Goal: Task Accomplishment & Management: Use online tool/utility

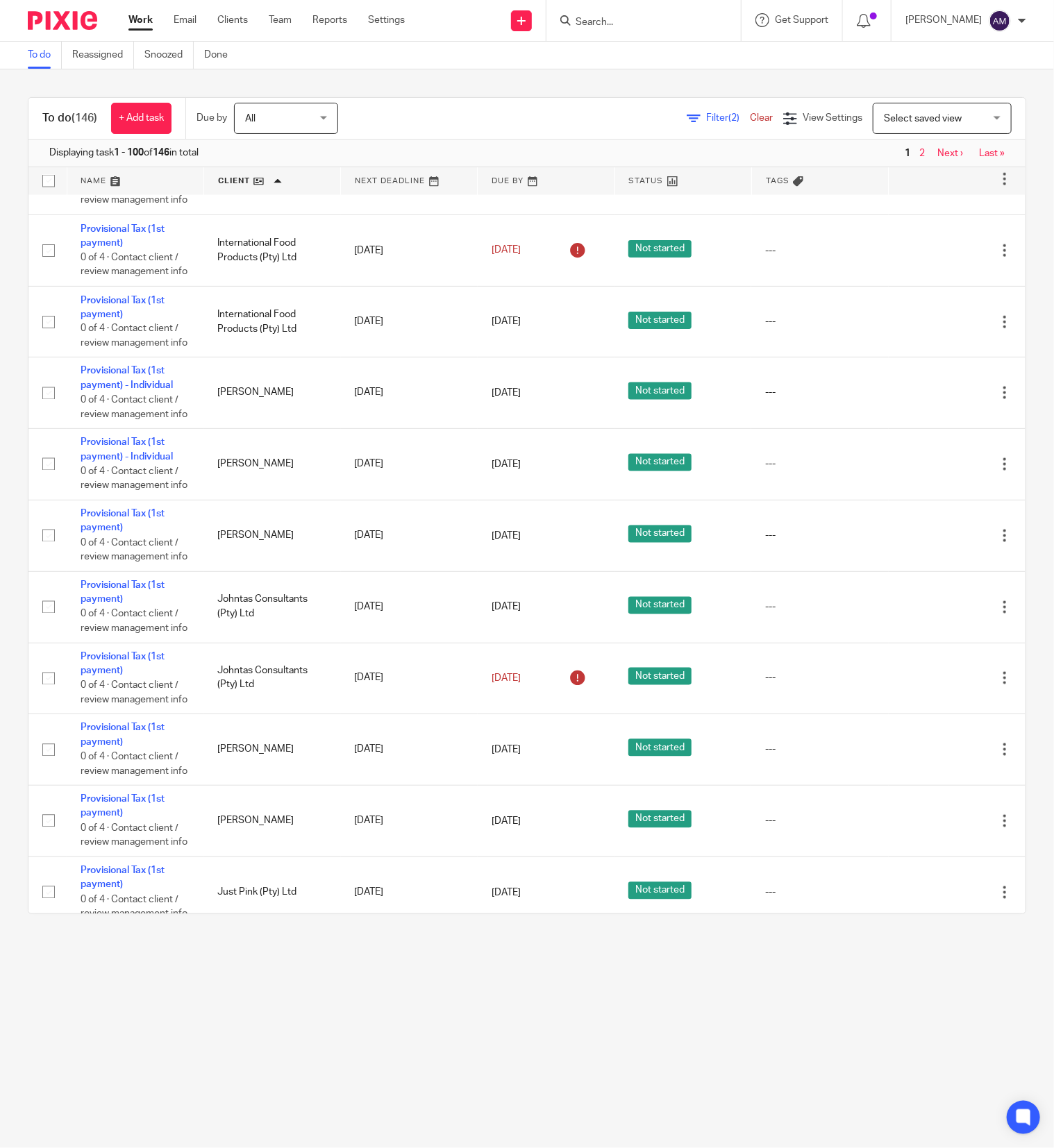
scroll to position [4026, 0]
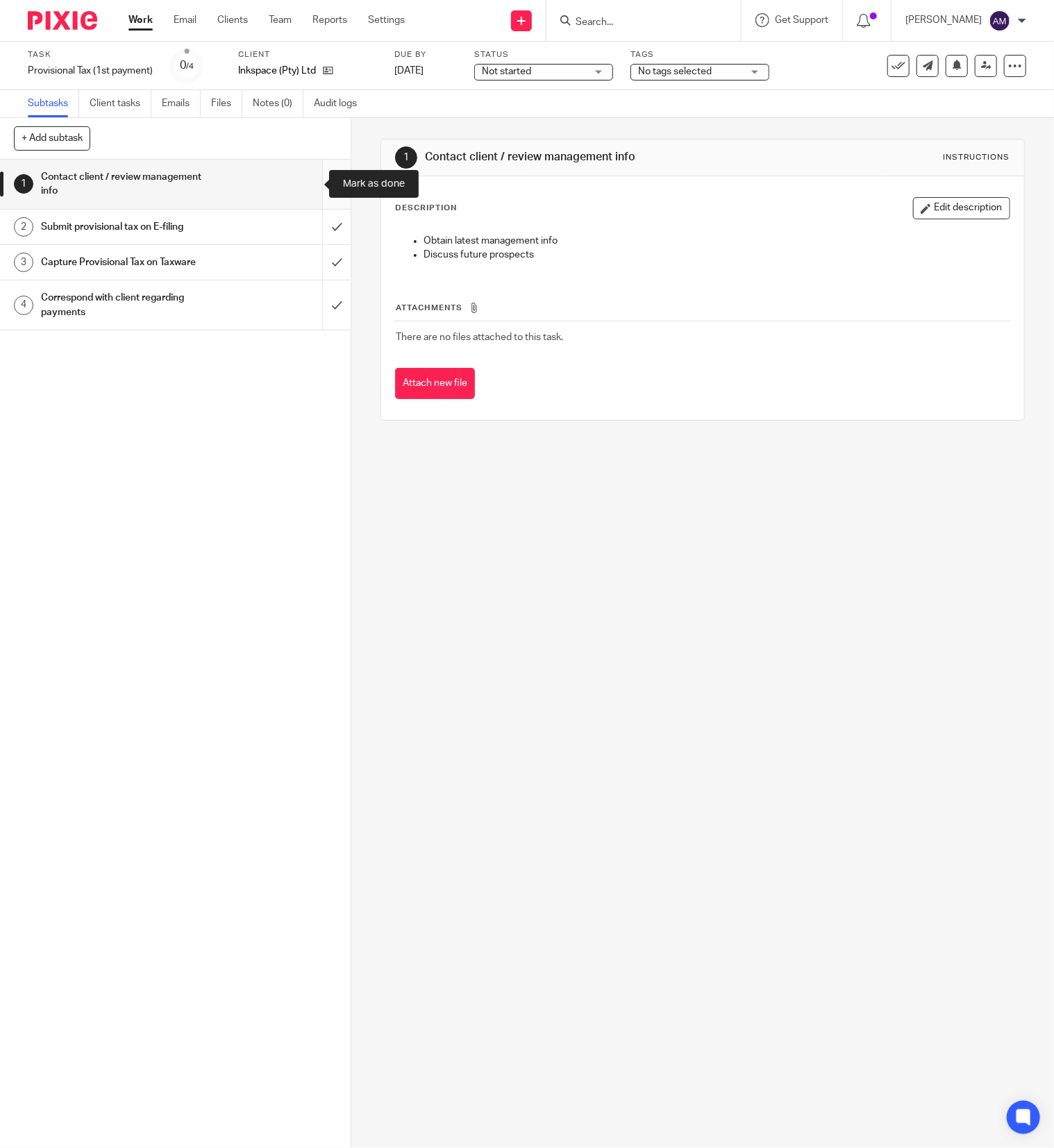
click at [309, 184] on input "submit" at bounding box center [175, 184] width 351 height 49
click at [309, 222] on input "submit" at bounding box center [175, 226] width 351 height 34
click at [309, 264] on input "submit" at bounding box center [175, 262] width 351 height 34
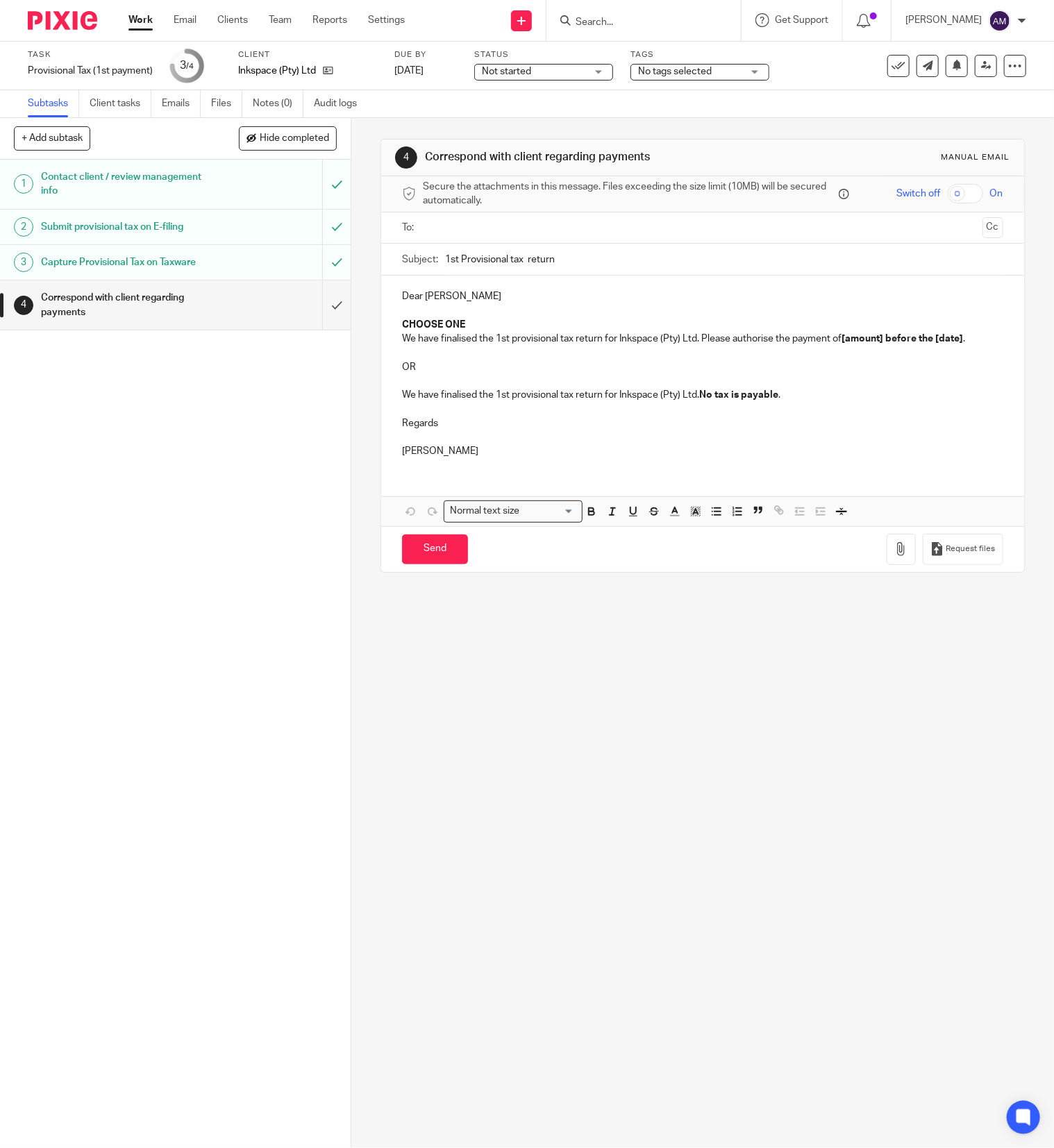
click at [471, 230] on input "text" at bounding box center [702, 228] width 548 height 16
click at [577, 269] on input "1st Provisional tax return" at bounding box center [724, 262] width 559 height 31
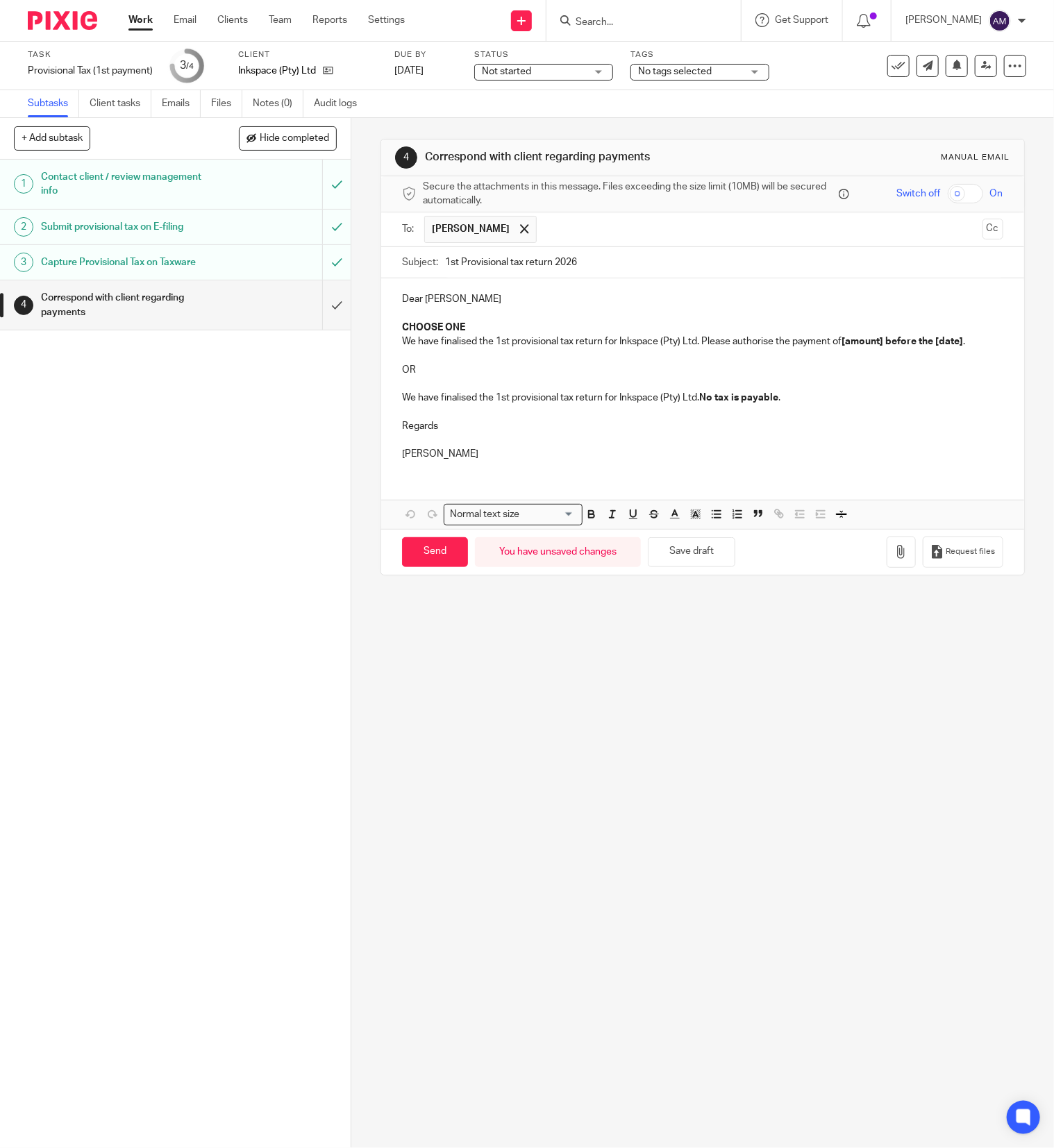
type input "1st Provisional tax return 2026"
drag, startPoint x: 395, startPoint y: 323, endPoint x: 467, endPoint y: 330, distance: 72.3
click at [467, 330] on div "Dear Lizl CHOOSE ONE We have finalised the 1st provisional tax return for Inksp…" at bounding box center [702, 374] width 643 height 193
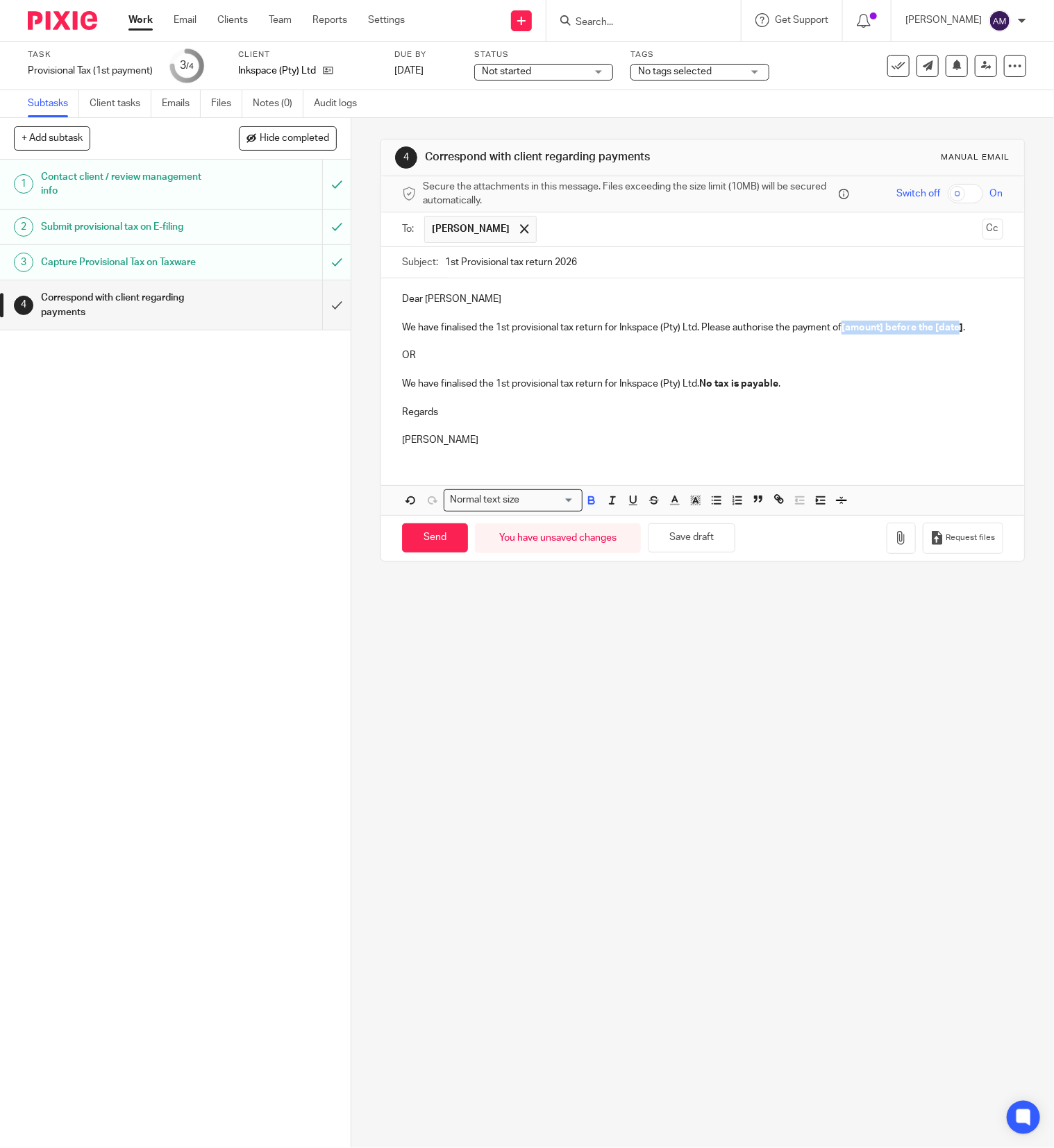
drag, startPoint x: 838, startPoint y: 330, endPoint x: 952, endPoint y: 333, distance: 114.0
click at [952, 333] on strong "[amount] before the [date]" at bounding box center [902, 327] width 122 height 9
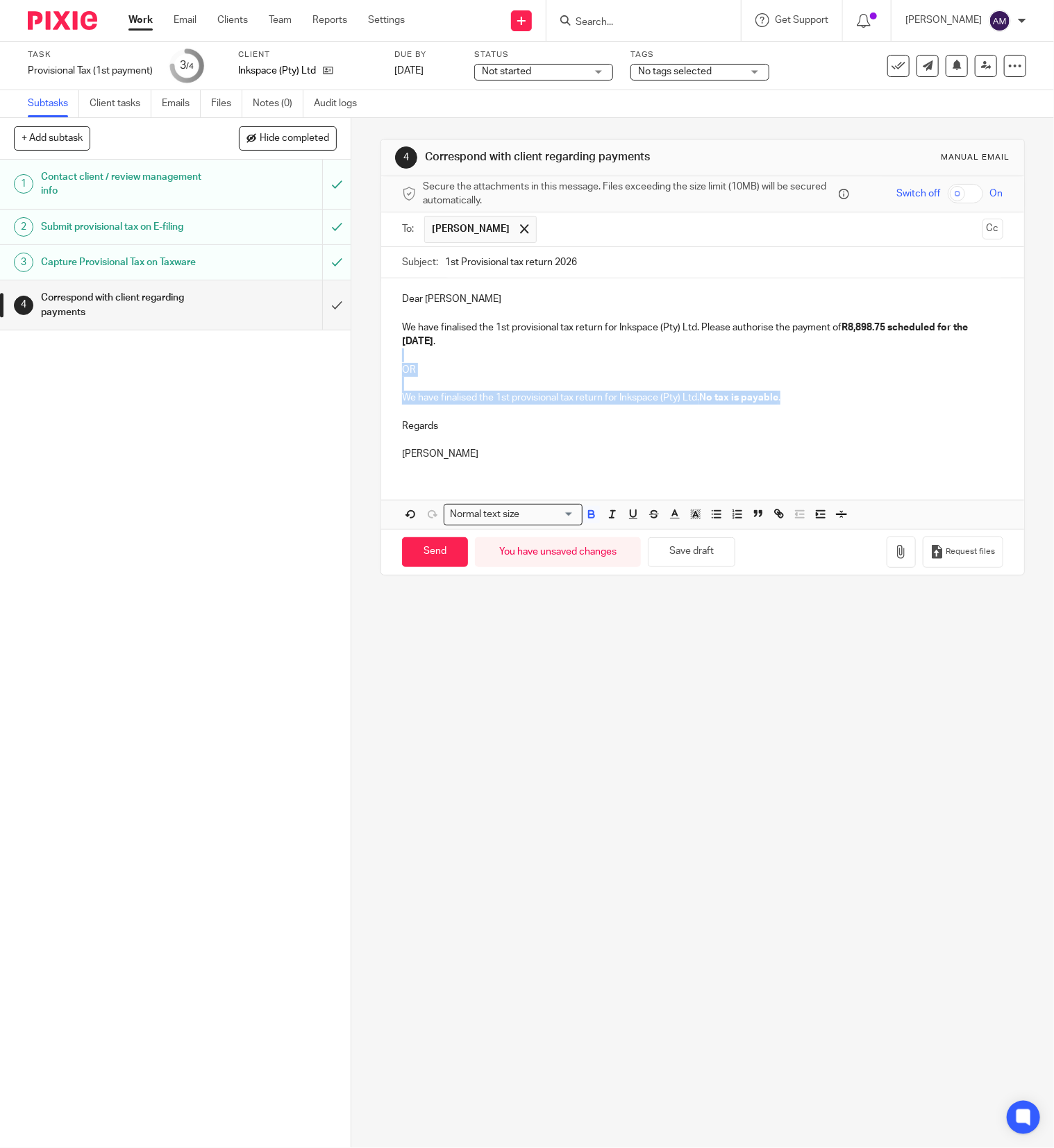
drag, startPoint x: 393, startPoint y: 358, endPoint x: 802, endPoint y: 405, distance: 411.7
click at [802, 405] on div "Dear Lizl We have finalised the 1st provisional tax return for Inkspace (Pty) L…" at bounding box center [702, 374] width 643 height 193
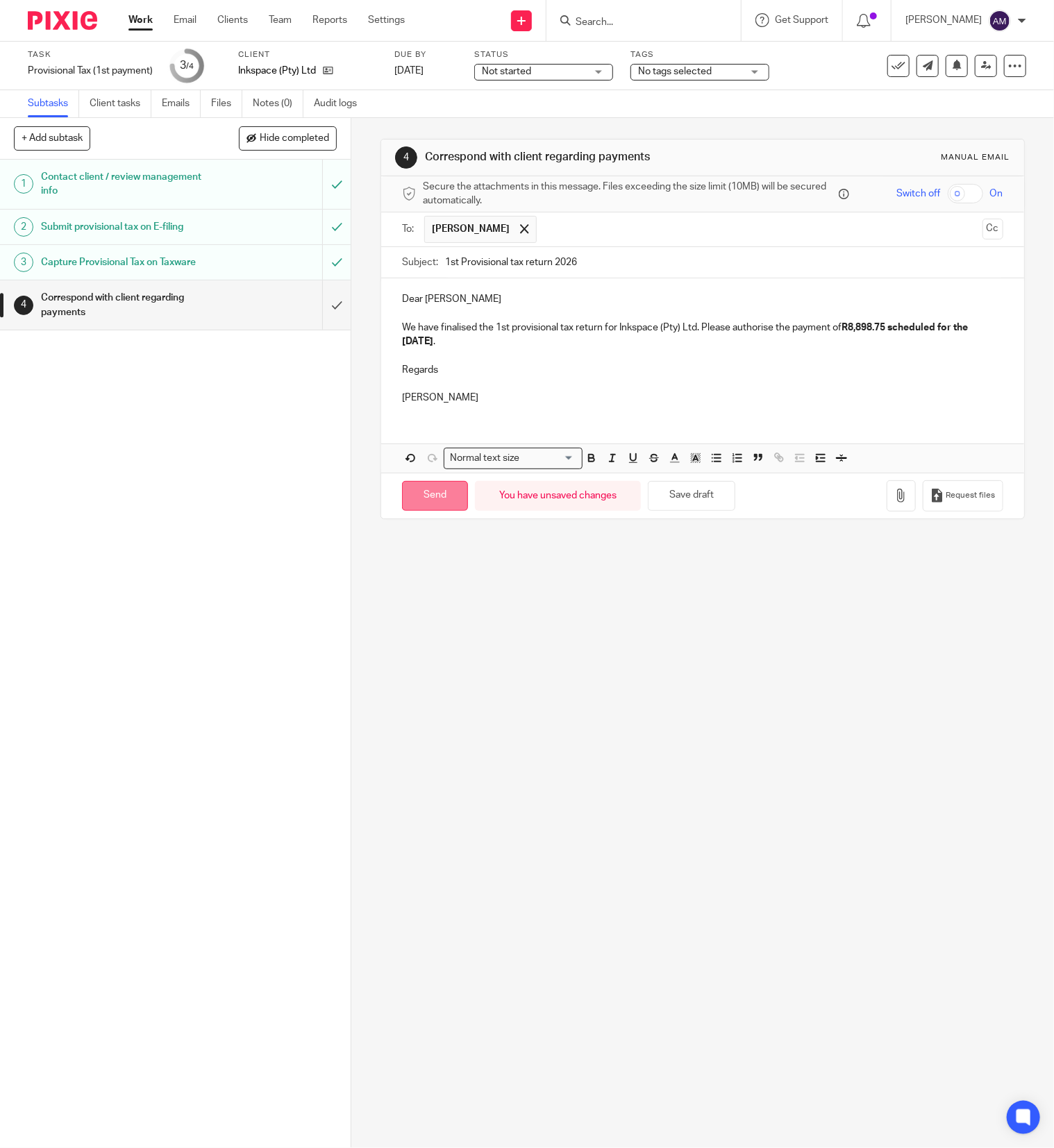
click at [434, 506] on input "Send" at bounding box center [435, 496] width 66 height 30
type input "Sent"
